Goal: Find contact information: Find contact information

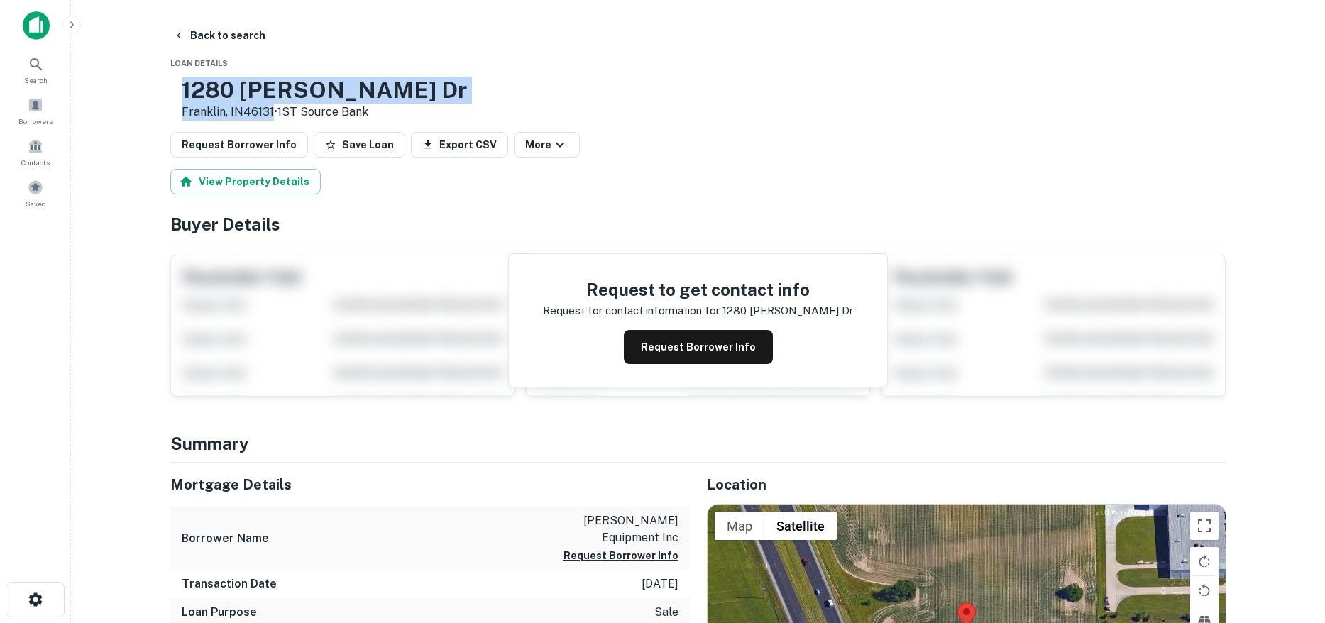
drag, startPoint x: 231, startPoint y: 84, endPoint x: 316, endPoint y: 114, distance: 91.1
click at [316, 114] on div "[STREET_ADDRESS][PERSON_NAME][PERSON_NAME] • 1ST Source Bank" at bounding box center [324, 99] width 285 height 44
copy div "[STREET_ADDRESS][PERSON_NAME][PERSON_NAME]"
click at [201, 36] on button "Back to search" at bounding box center [219, 36] width 104 height 26
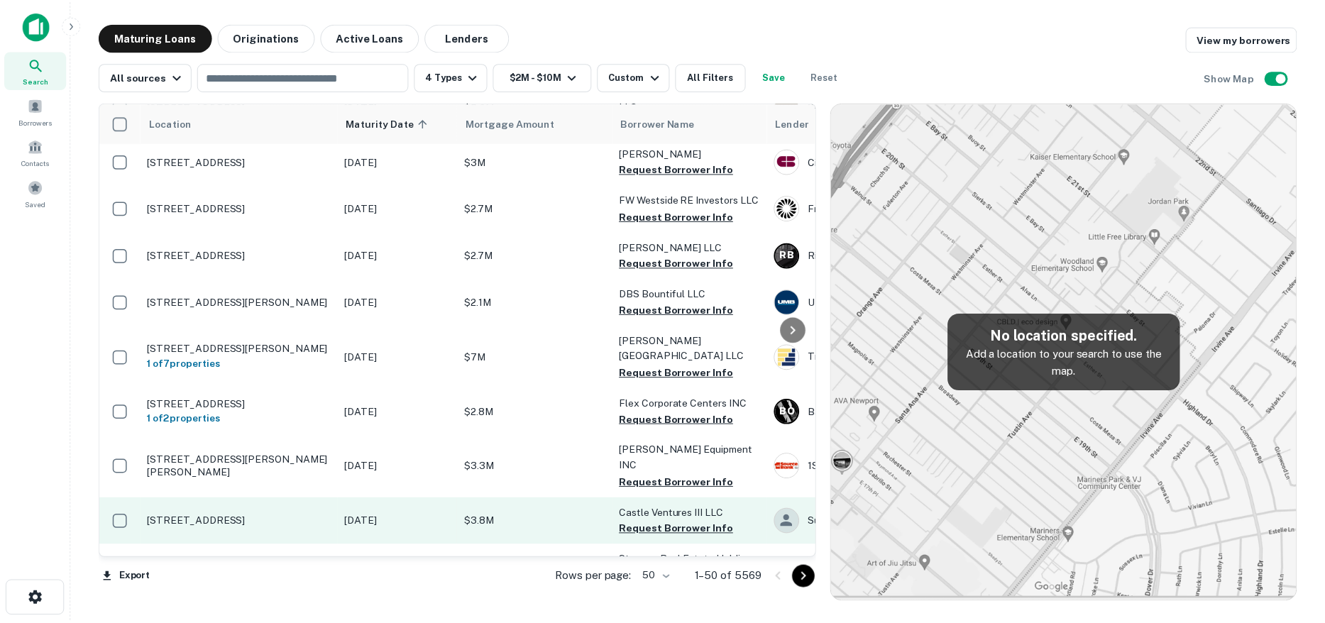
scroll to position [851, 0]
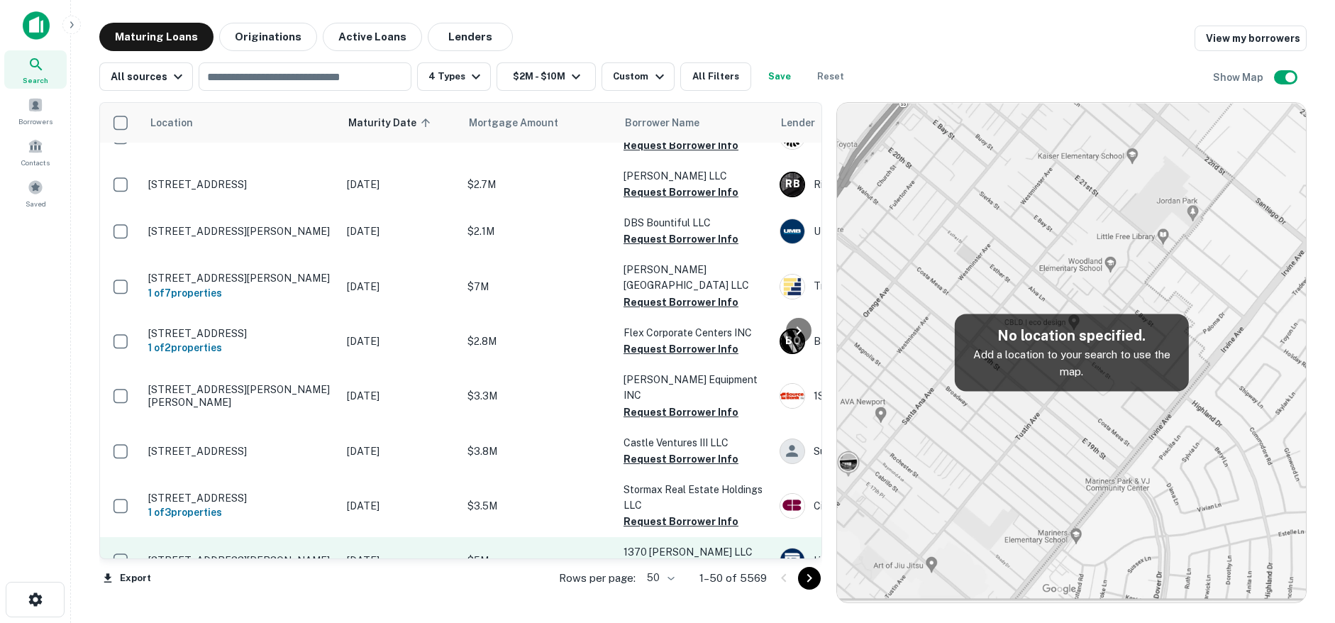
click at [352, 553] on p "[DATE]" at bounding box center [400, 561] width 106 height 16
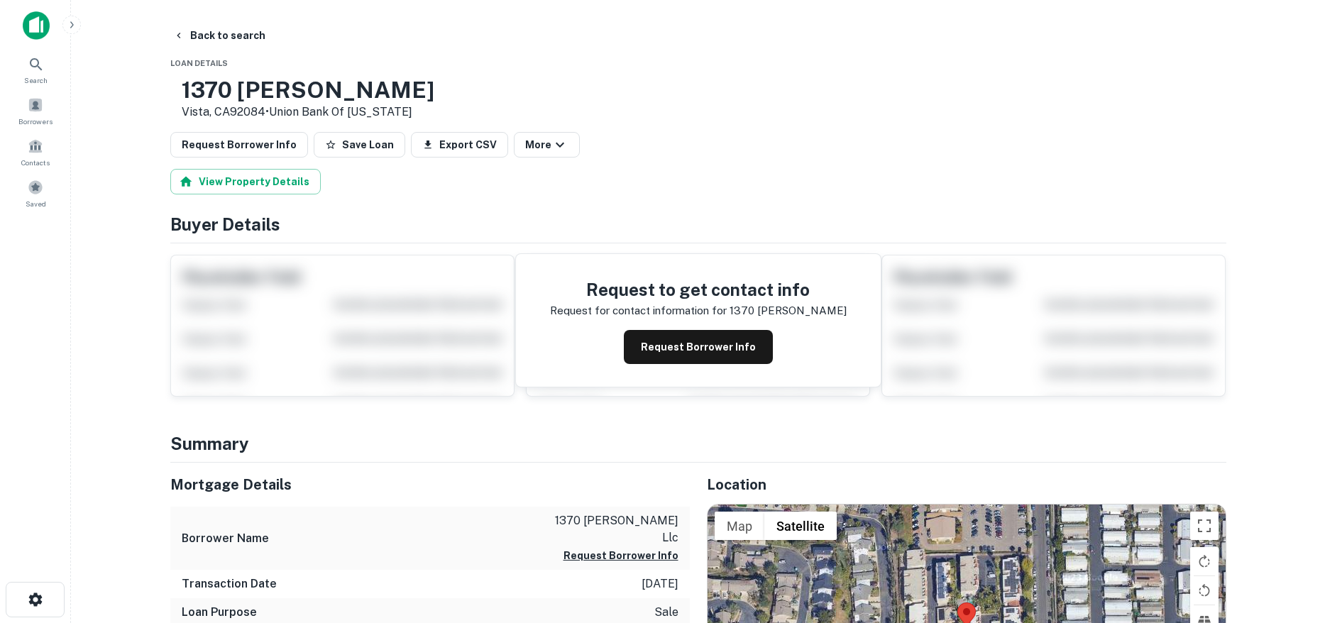
drag, startPoint x: 236, startPoint y: 94, endPoint x: 313, endPoint y: 115, distance: 79.3
click at [313, 115] on div "[STREET_ADDRESS][PERSON_NAME] • Union Bank Of [US_STATE]" at bounding box center [302, 99] width 264 height 44
click at [693, 339] on button "Request Borrower Info" at bounding box center [698, 347] width 149 height 34
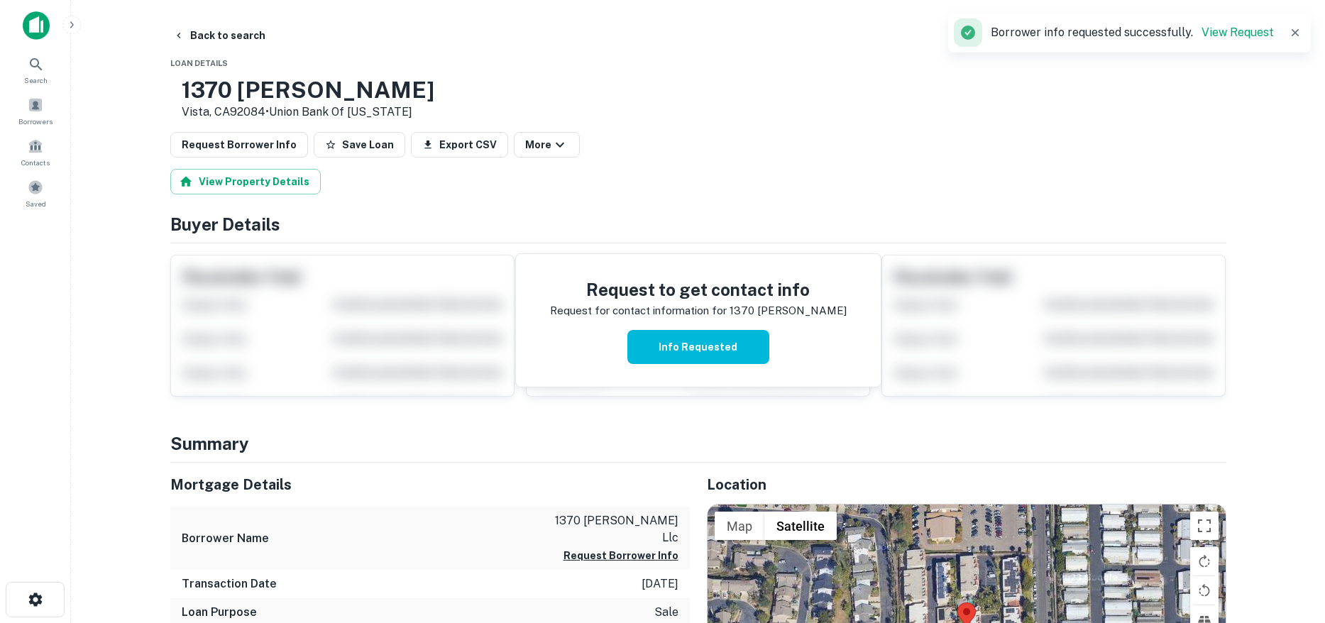
click at [344, 87] on h3 "1370 [PERSON_NAME]" at bounding box center [308, 90] width 253 height 27
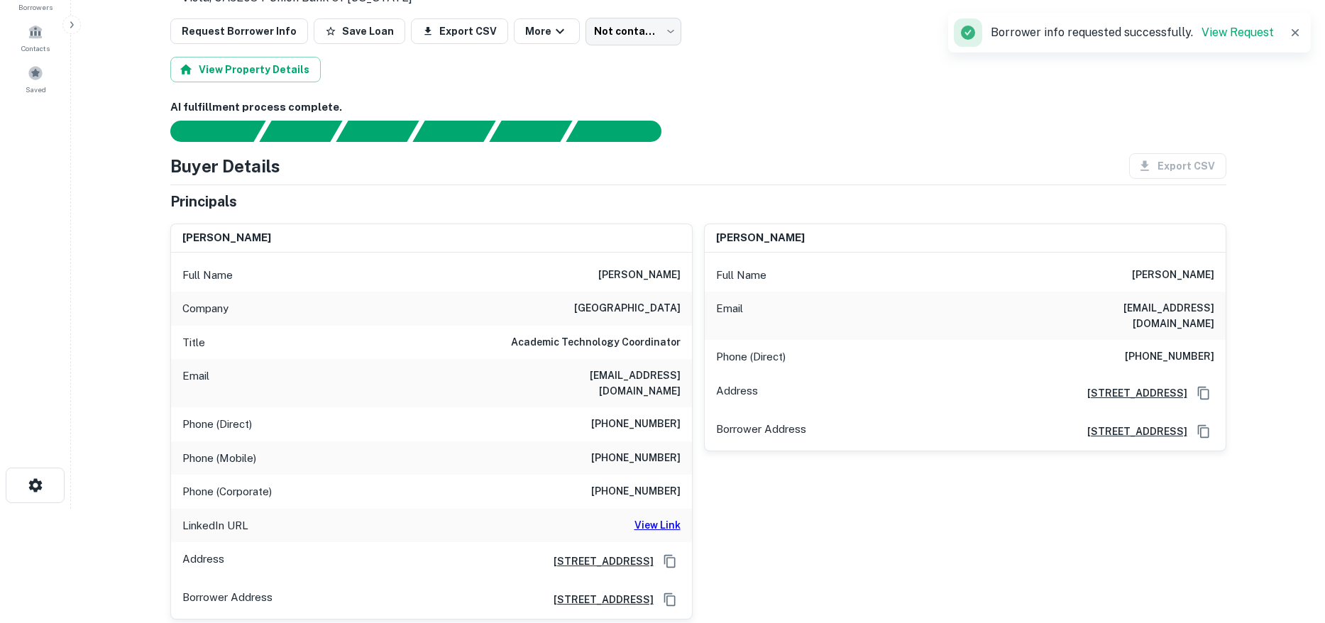
scroll to position [142, 0]
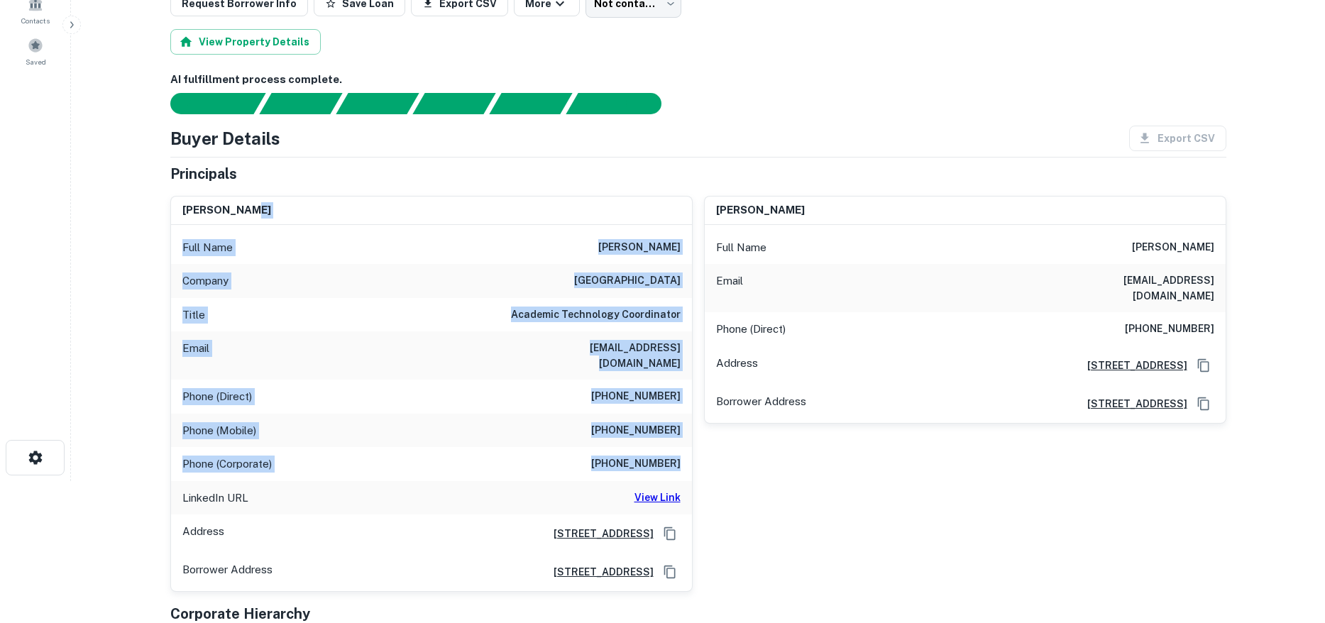
drag, startPoint x: 601, startPoint y: 245, endPoint x: 683, endPoint y: 460, distance: 229.5
click at [683, 460] on div "[PERSON_NAME] Full Name [PERSON_NAME] Company [GEOGRAPHIC_DATA] Title Academic …" at bounding box center [431, 394] width 521 height 394
click at [683, 458] on div "Phone (Corporate) [PHONE_NUMBER]" at bounding box center [431, 464] width 521 height 34
drag, startPoint x: 690, startPoint y: 454, endPoint x: 593, endPoint y: 243, distance: 231.7
click at [593, 243] on div "Full Name [PERSON_NAME] Company palomar college Title Academic Technology Coord…" at bounding box center [431, 408] width 521 height 367
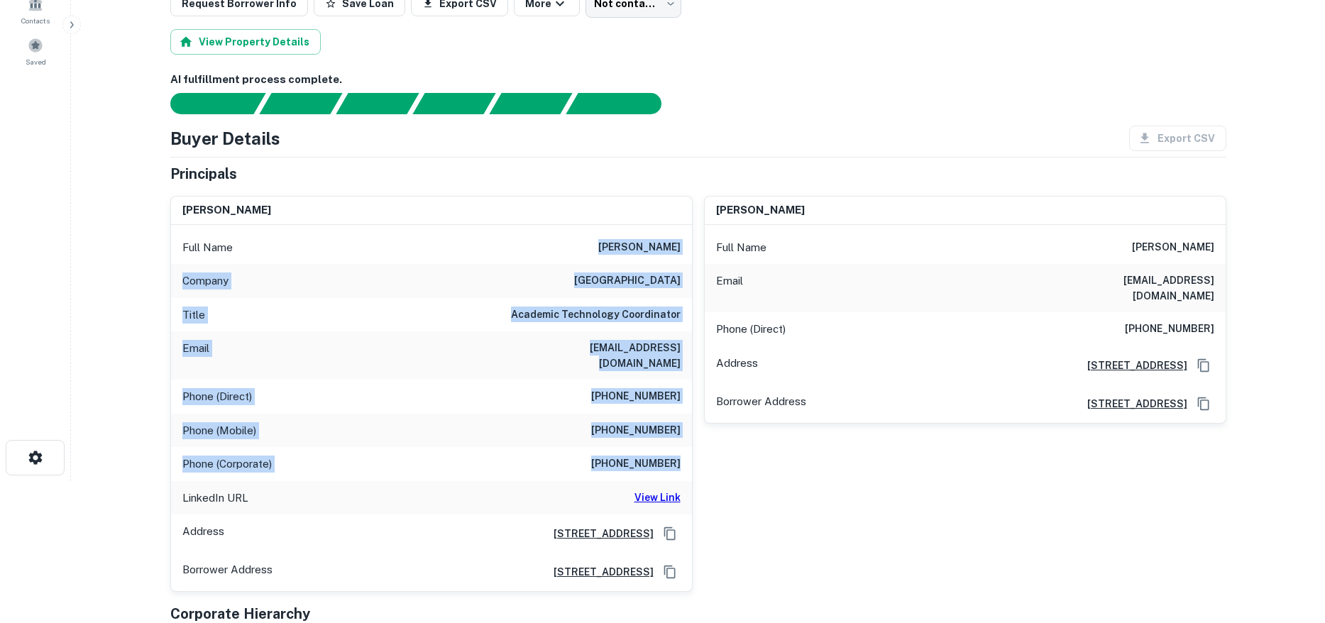
click at [593, 243] on div "Full Name [PERSON_NAME]" at bounding box center [431, 248] width 521 height 34
drag, startPoint x: 593, startPoint y: 243, endPoint x: 683, endPoint y: 458, distance: 233.1
click at [683, 458] on div "Full Name [PERSON_NAME] Company palomar college Title Academic Technology Coord…" at bounding box center [431, 408] width 521 height 367
click at [683, 458] on div "Phone (Corporate) [PHONE_NUMBER]" at bounding box center [431, 464] width 521 height 34
drag, startPoint x: 683, startPoint y: 458, endPoint x: 519, endPoint y: 311, distance: 220.1
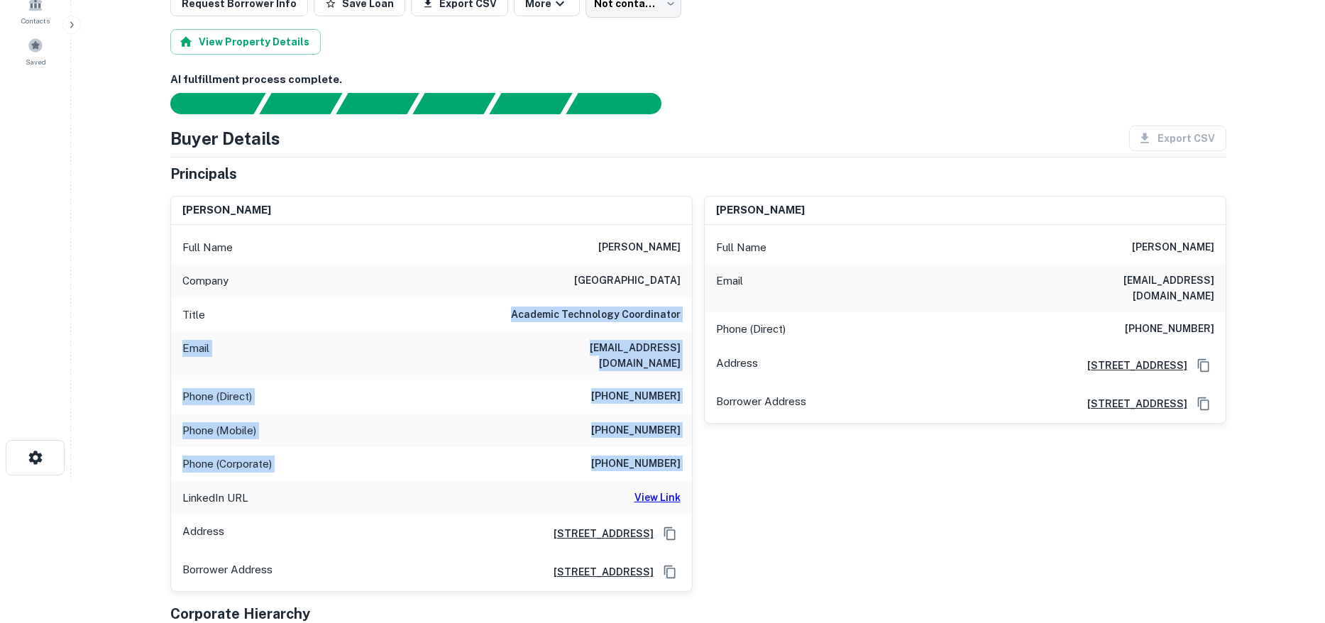
click at [519, 311] on div "Full Name [PERSON_NAME] Company palomar college Title Academic Technology Coord…" at bounding box center [431, 408] width 521 height 367
click at [519, 311] on h6 "Academic Technology Coordinator" at bounding box center [596, 314] width 170 height 17
drag, startPoint x: 519, startPoint y: 311, endPoint x: 684, endPoint y: 448, distance: 214.1
click at [684, 448] on div "Full Name [PERSON_NAME] Company palomar college Title Academic Technology Coord…" at bounding box center [431, 408] width 521 height 367
click at [684, 448] on div "Phone (Corporate) [PHONE_NUMBER]" at bounding box center [431, 464] width 521 height 34
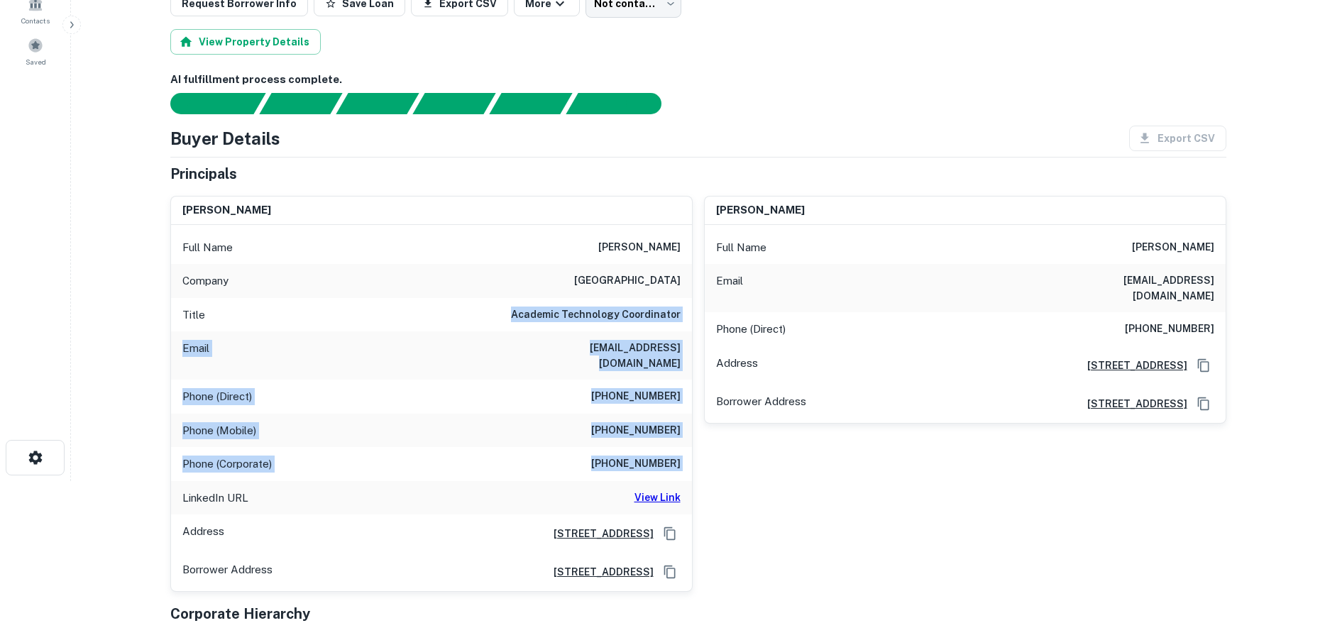
drag, startPoint x: 684, startPoint y: 448, endPoint x: 219, endPoint y: 62, distance: 604.0
click at [514, 303] on div "Full Name [PERSON_NAME] Company palomar college Title Academic Technology Coord…" at bounding box center [431, 408] width 521 height 367
click at [561, 306] on div "Title Academic Technology Coordinator" at bounding box center [431, 315] width 521 height 34
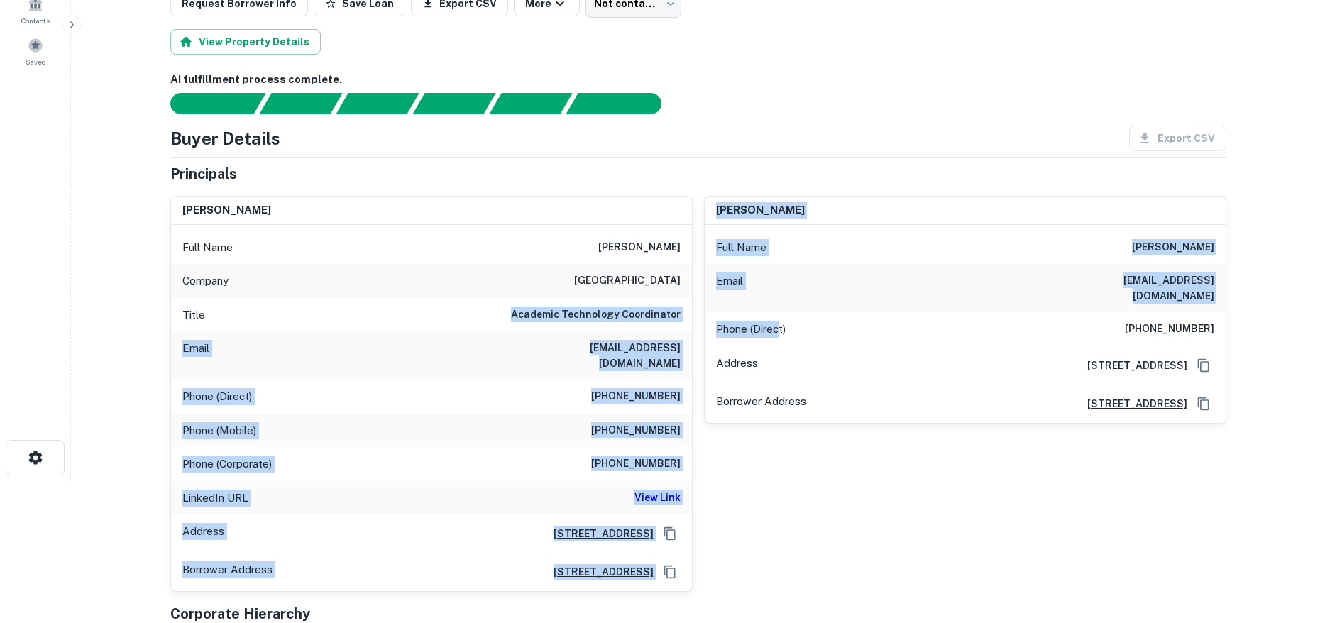
drag, startPoint x: 761, startPoint y: 328, endPoint x: 776, endPoint y: 328, distance: 15.6
click at [776, 328] on div "[PERSON_NAME] Full Name [PERSON_NAME] Company [GEOGRAPHIC_DATA] Title Academic …" at bounding box center [692, 387] width 1067 height 407
click at [599, 343] on h6 "[EMAIL_ADDRESS][DOMAIN_NAME]" at bounding box center [595, 355] width 170 height 31
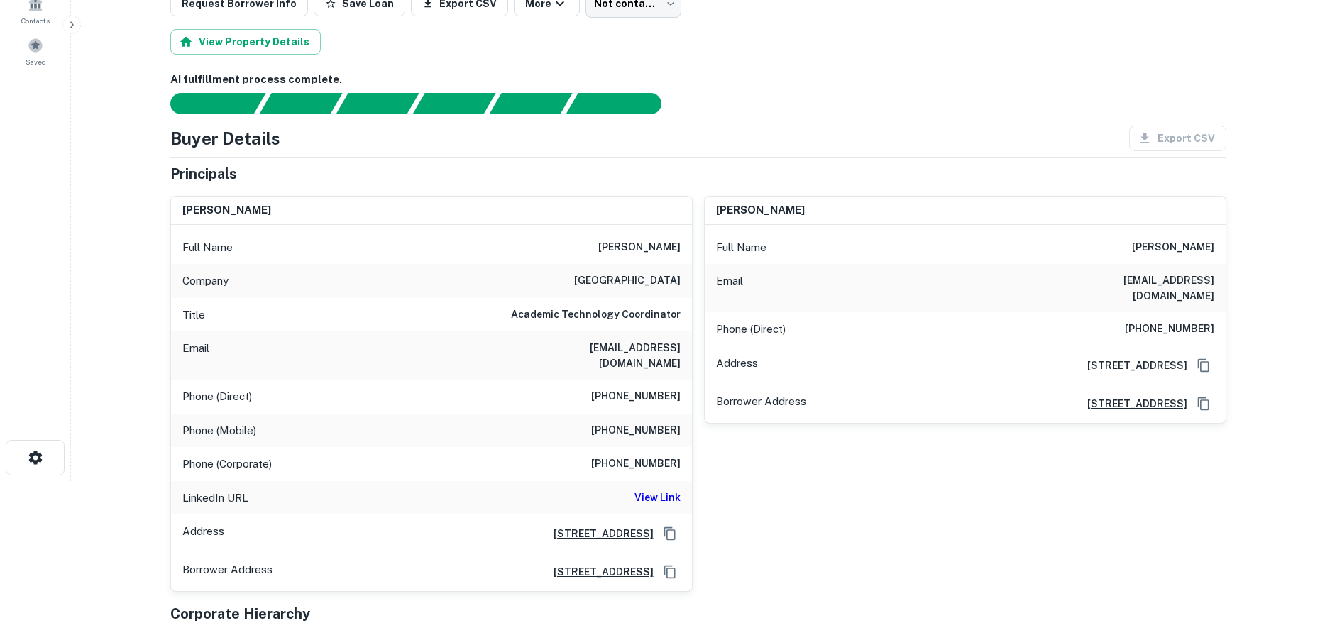
click at [605, 323] on h6 "Academic Technology Coordinator" at bounding box center [596, 314] width 170 height 17
click at [611, 353] on h6 "[EMAIL_ADDRESS][DOMAIN_NAME]" at bounding box center [595, 355] width 170 height 31
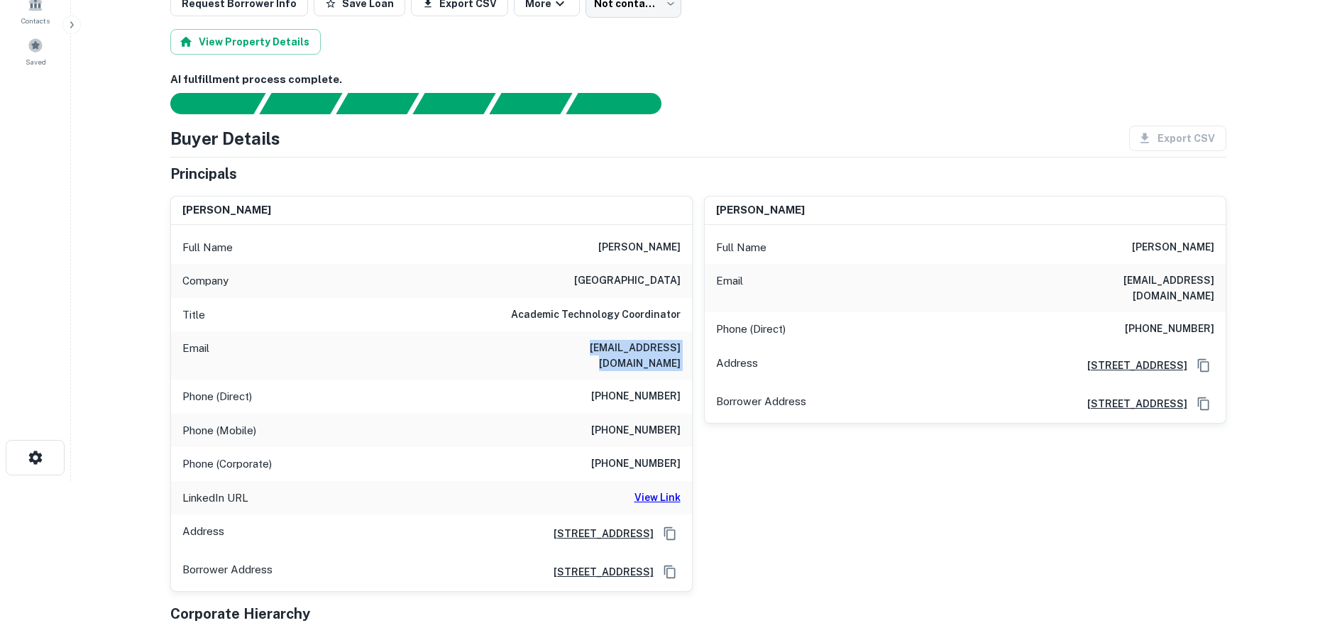
click at [611, 353] on h6 "[EMAIL_ADDRESS][DOMAIN_NAME]" at bounding box center [595, 355] width 170 height 31
click at [630, 328] on div "Title Academic Technology Coordinator" at bounding box center [431, 315] width 521 height 34
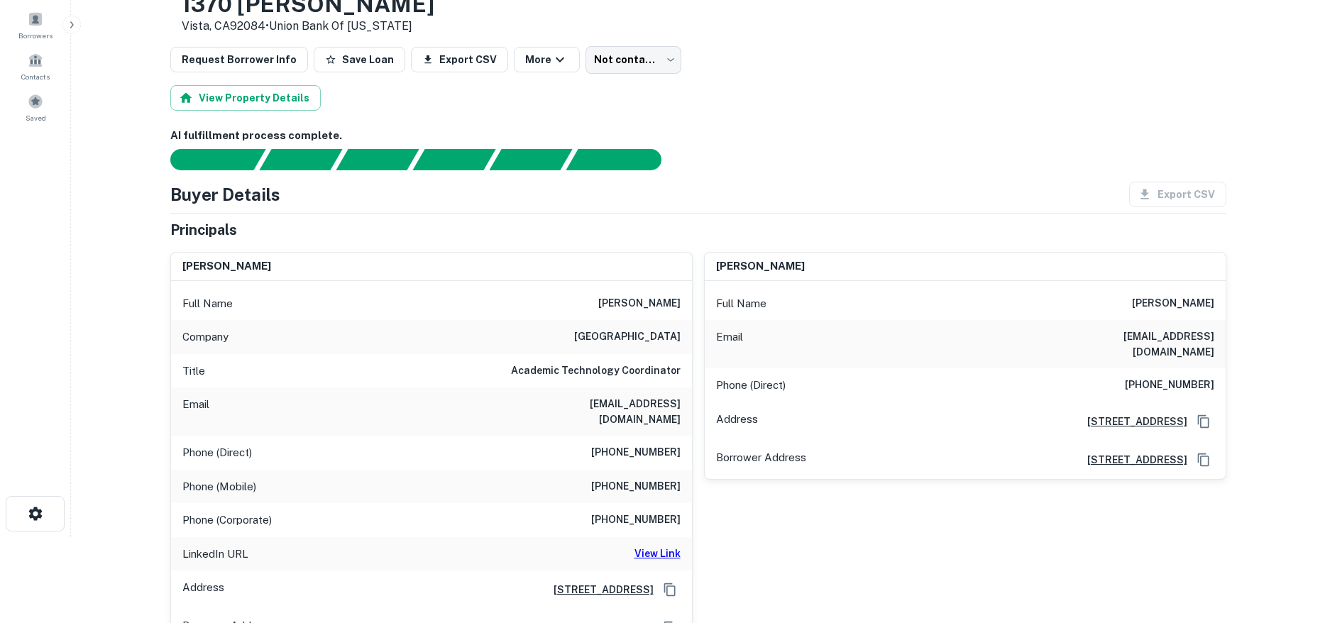
scroll to position [0, 0]
